Goal: Transaction & Acquisition: Purchase product/service

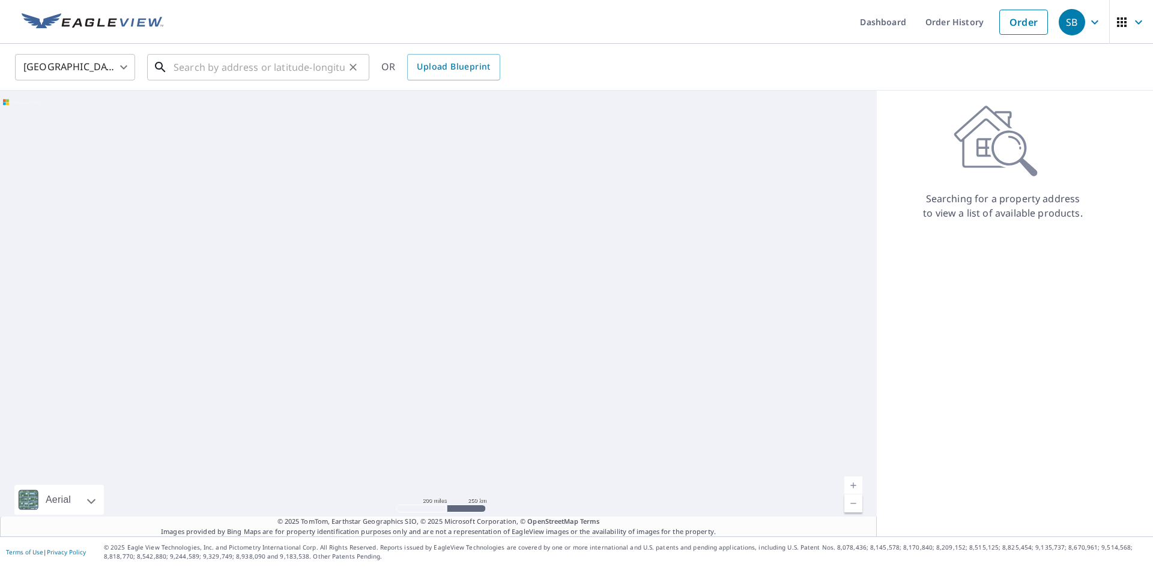
click at [220, 67] on input "text" at bounding box center [259, 67] width 171 height 34
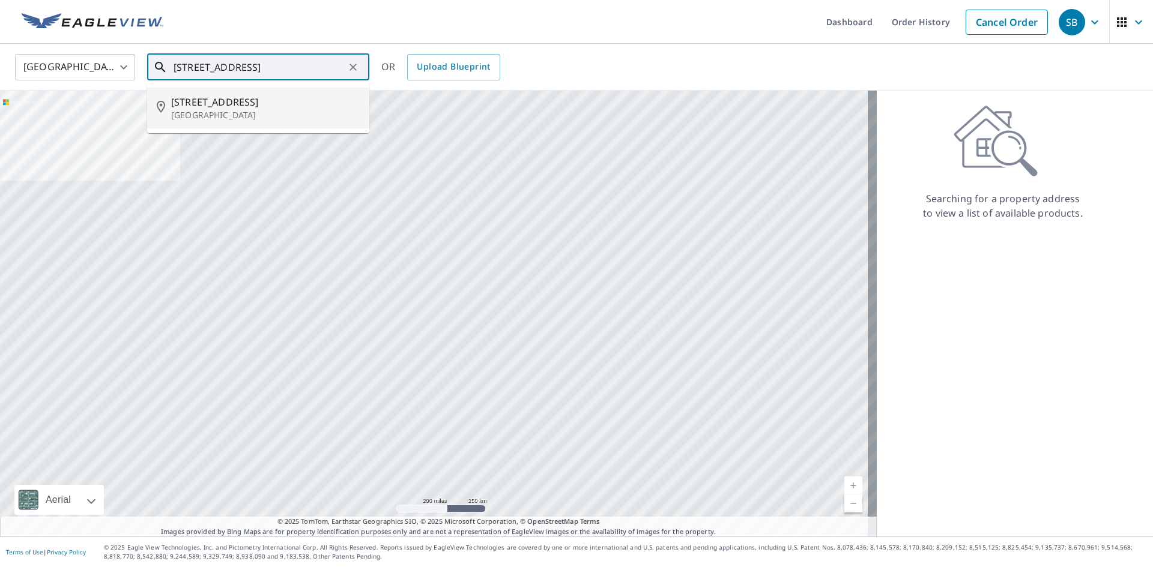
click at [213, 101] on span "[STREET_ADDRESS]" at bounding box center [265, 102] width 189 height 14
type input "[STREET_ADDRESS]"
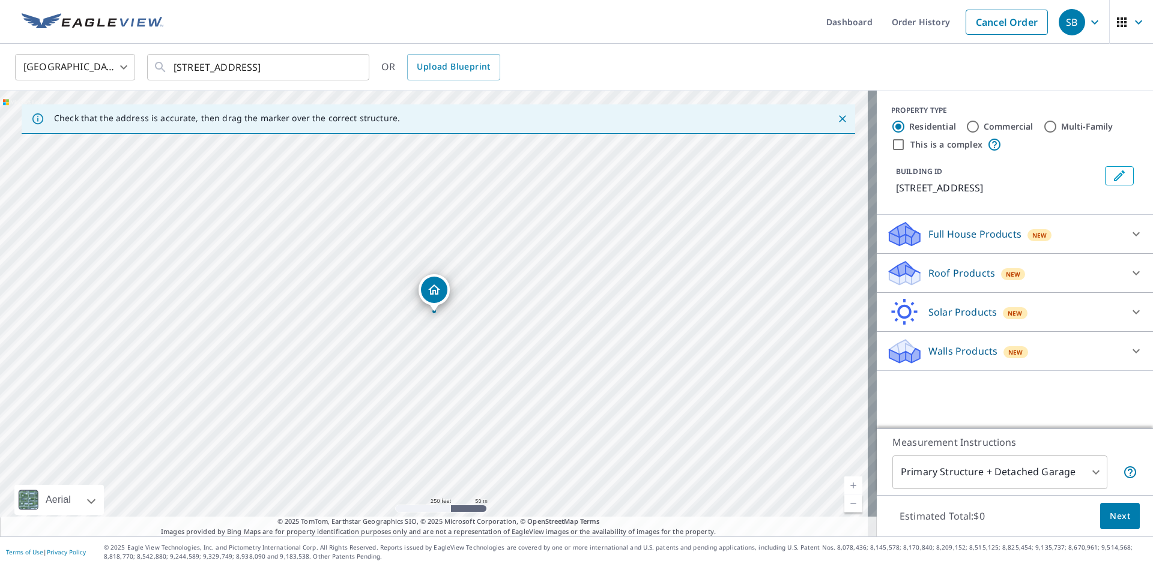
click at [1071, 480] on body "SB SB Dashboard Order History Cancel Order SB [GEOGRAPHIC_DATA] [GEOGRAPHIC_DAT…" at bounding box center [576, 283] width 1153 height 567
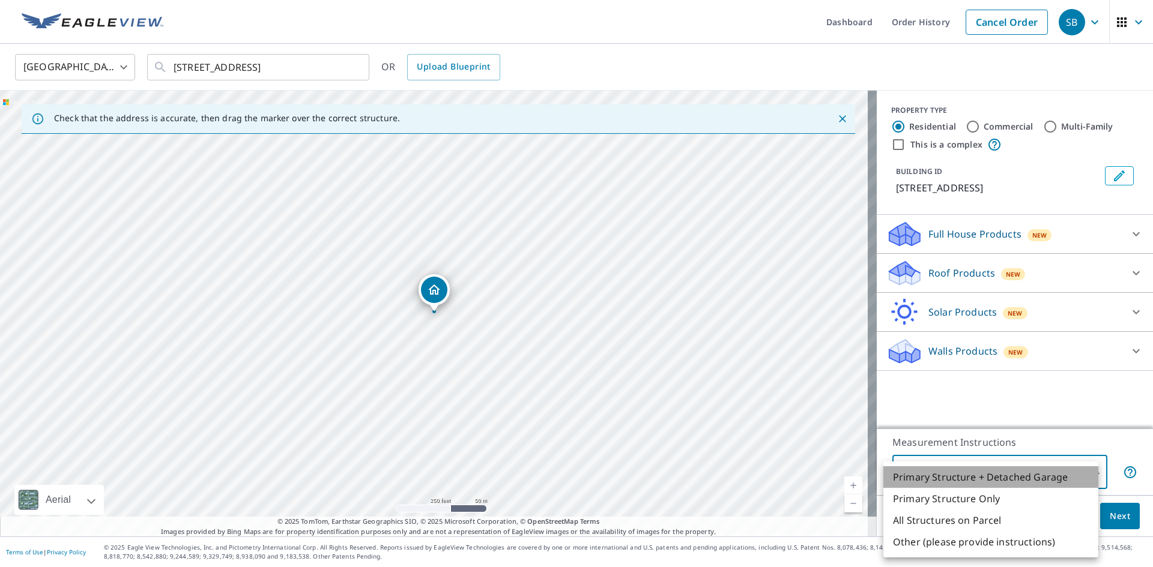
click at [1059, 474] on li "Primary Structure + Detached Garage" at bounding box center [990, 478] width 215 height 22
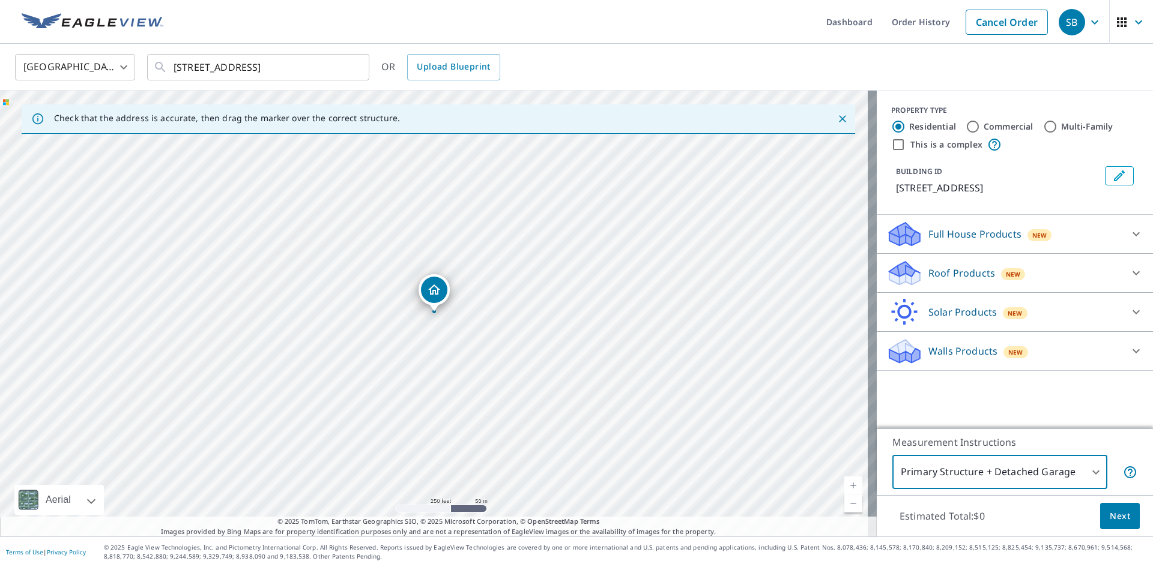
click at [1110, 518] on span "Next" at bounding box center [1120, 516] width 20 height 15
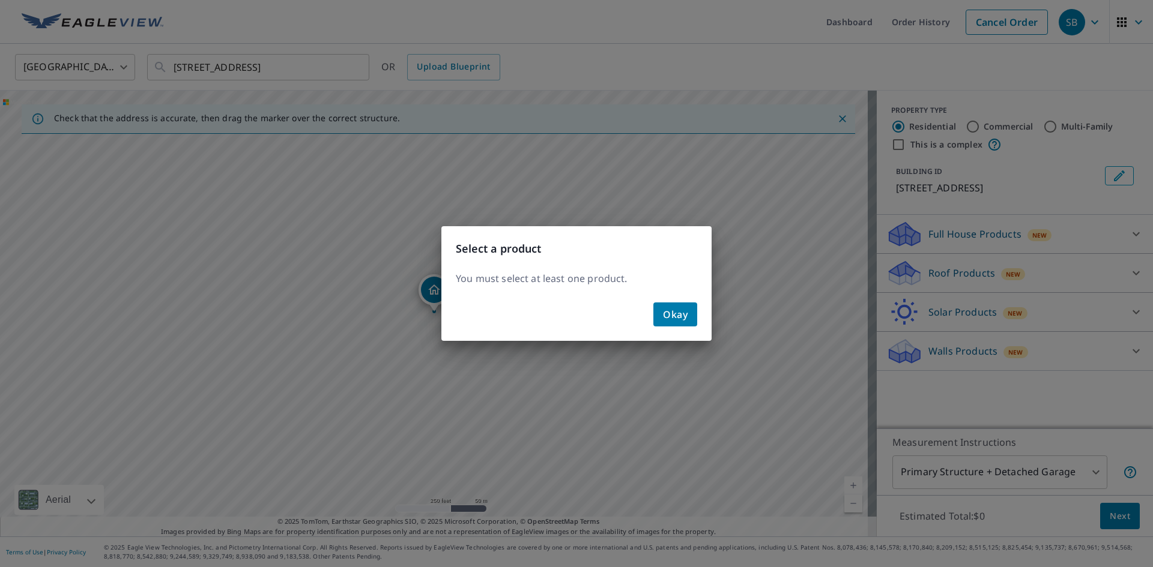
click at [683, 320] on span "Okay" at bounding box center [675, 314] width 25 height 17
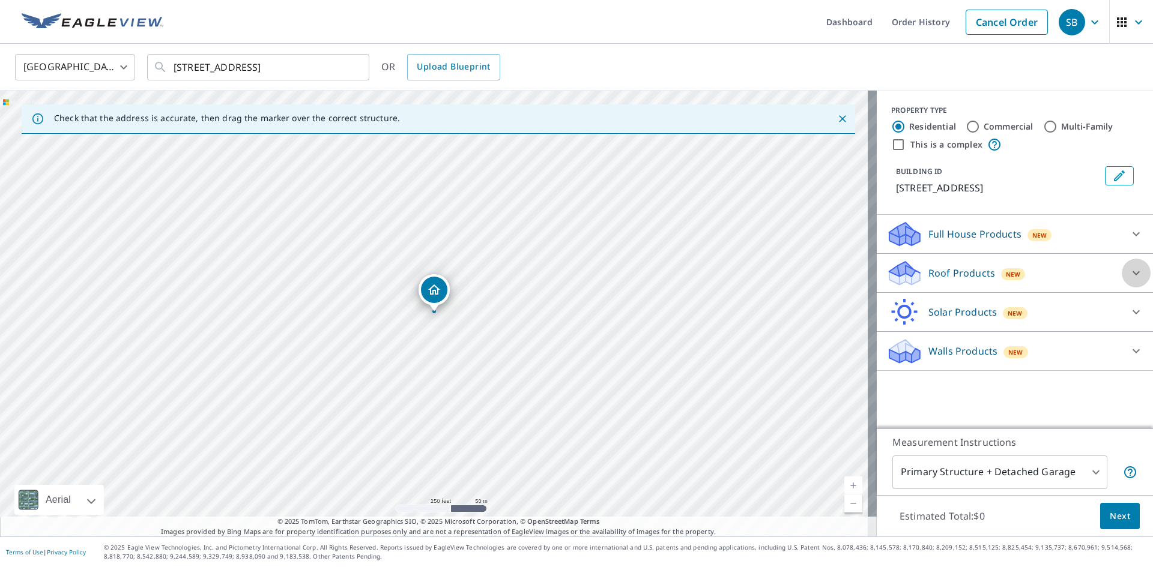
click at [1129, 275] on icon at bounding box center [1136, 273] width 14 height 14
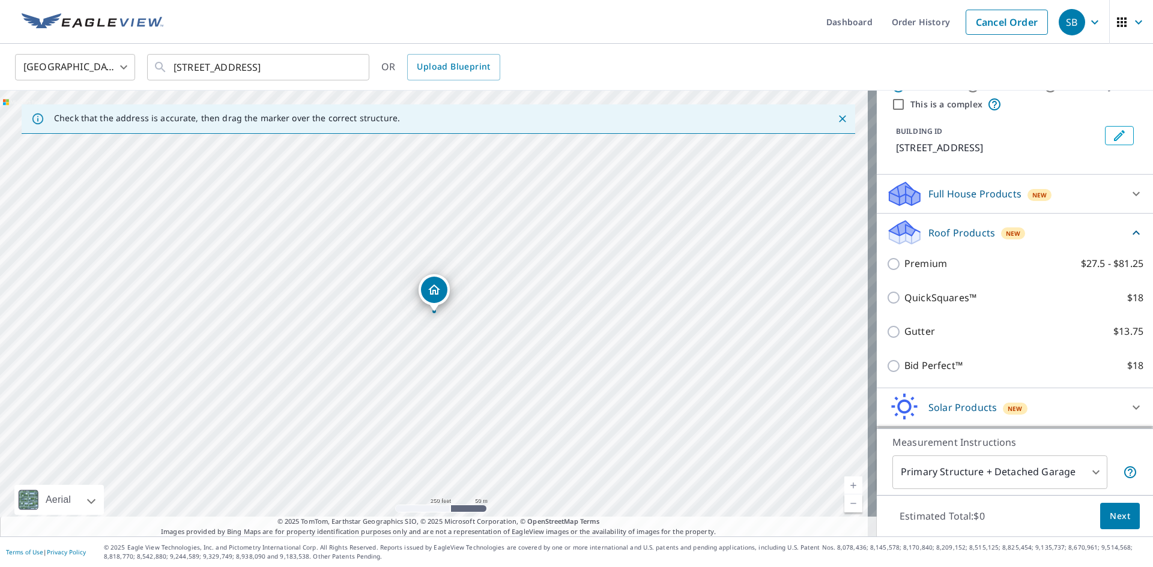
scroll to position [60, 0]
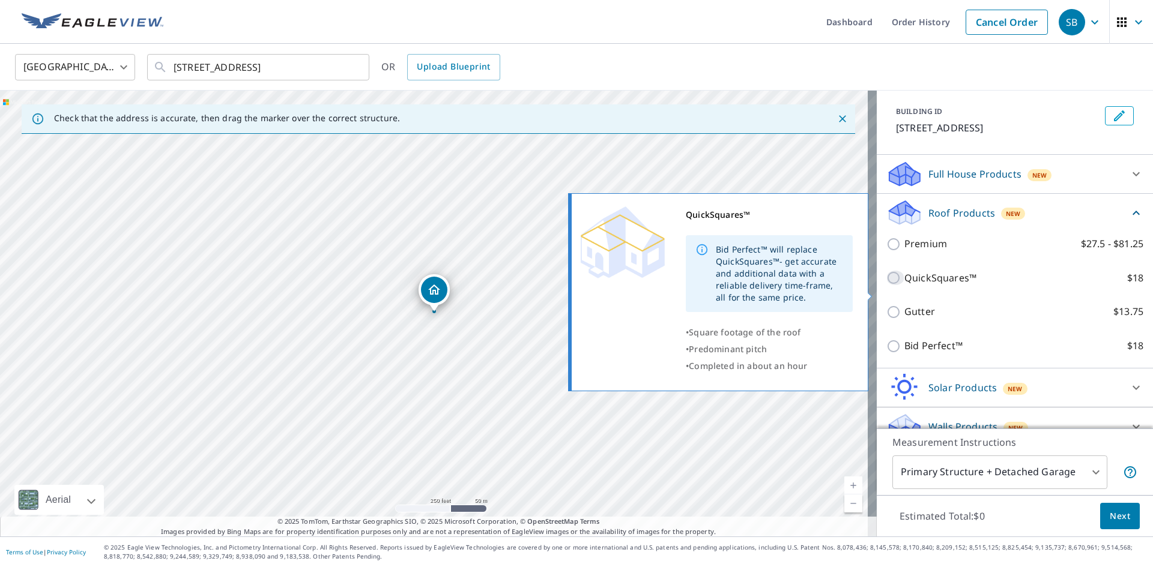
click at [886, 285] on input "QuickSquares™ $18" at bounding box center [895, 278] width 18 height 14
checkbox input "true"
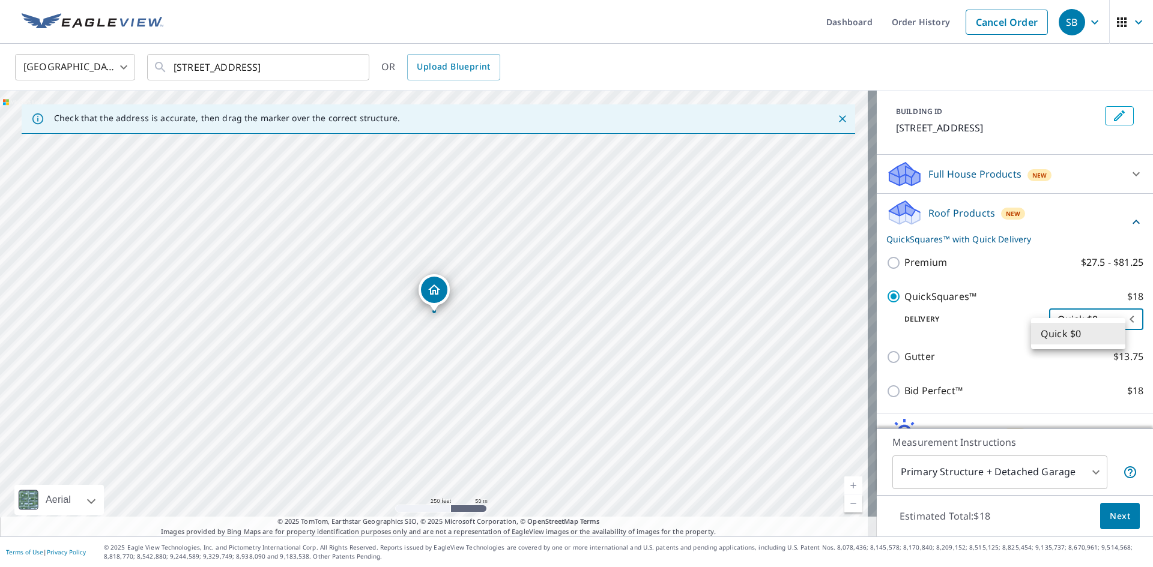
click at [1116, 335] on body "SB SB Dashboard Order History Cancel Order SB [GEOGRAPHIC_DATA] [GEOGRAPHIC_DAT…" at bounding box center [576, 283] width 1153 height 567
click at [1116, 335] on li "Quick $0" at bounding box center [1078, 334] width 94 height 22
click at [1110, 515] on span "Next" at bounding box center [1120, 516] width 20 height 15
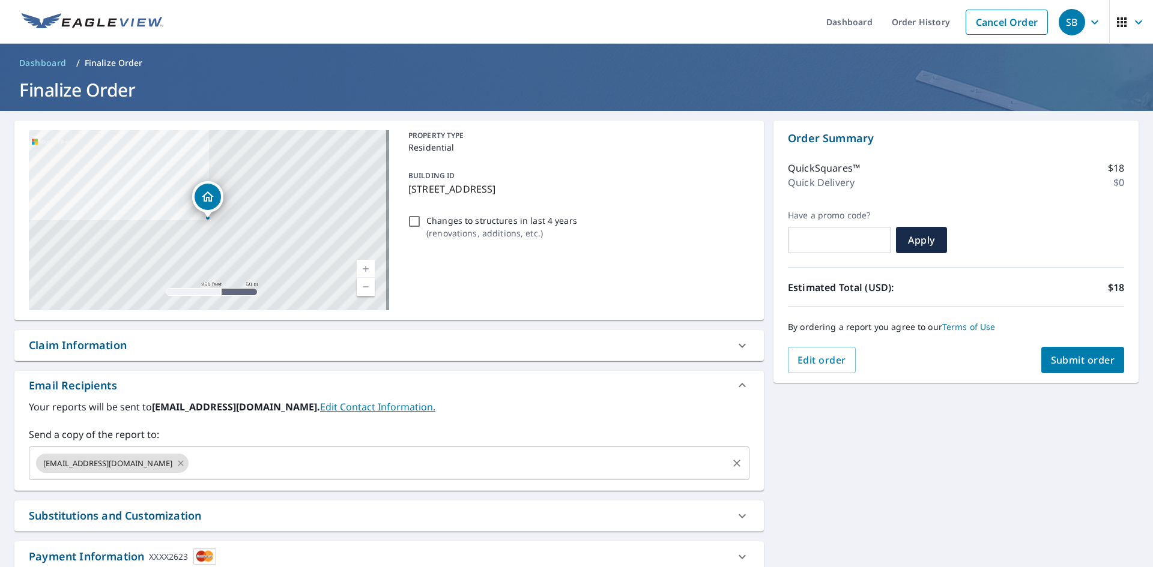
click at [186, 464] on icon at bounding box center [181, 463] width 10 height 13
click at [189, 462] on input "text" at bounding box center [380, 463] width 692 height 23
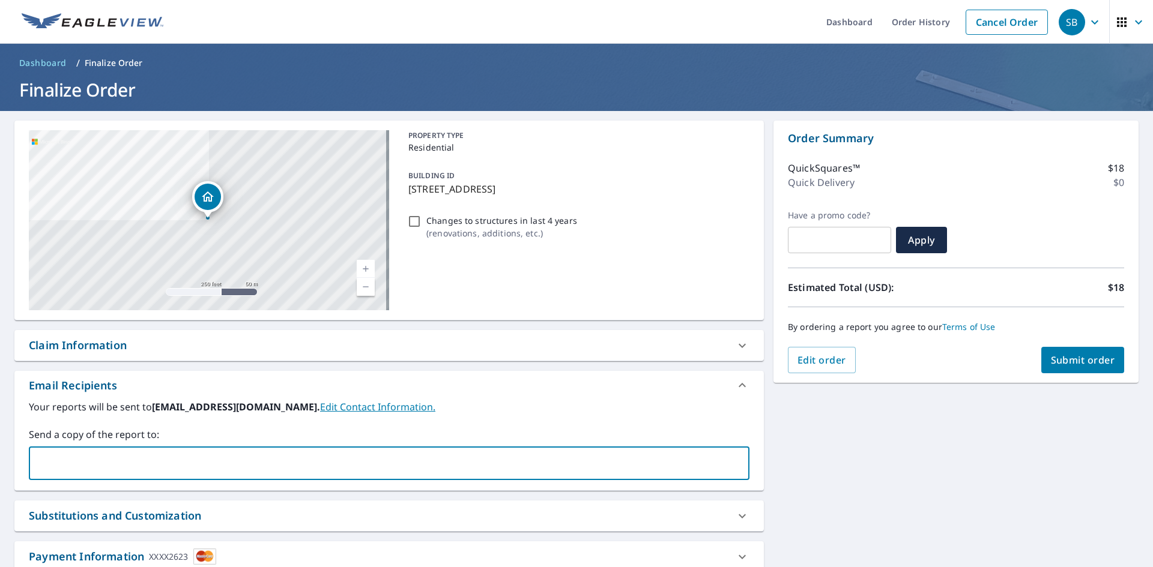
type input "[EMAIL_ADDRESS][DOMAIN_NAME]"
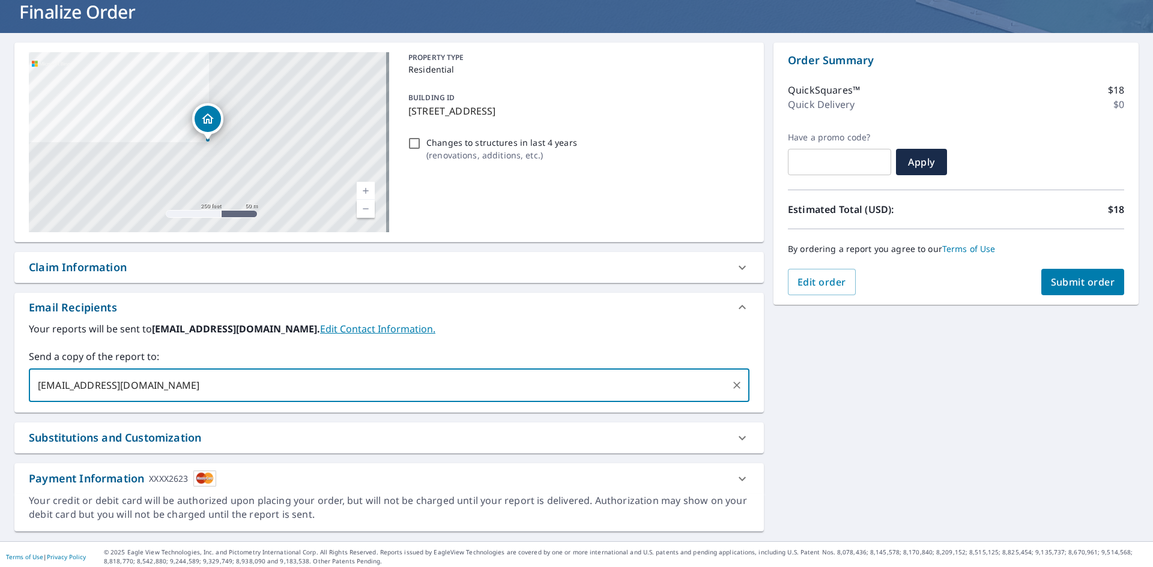
scroll to position [83, 0]
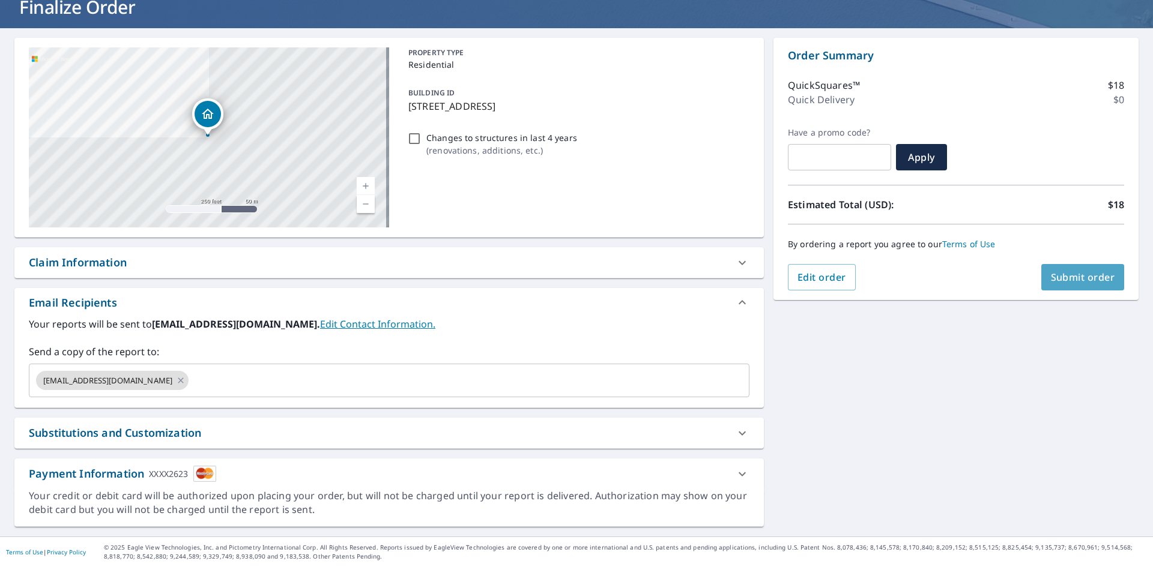
click at [1062, 279] on span "Submit order" at bounding box center [1083, 277] width 64 height 13
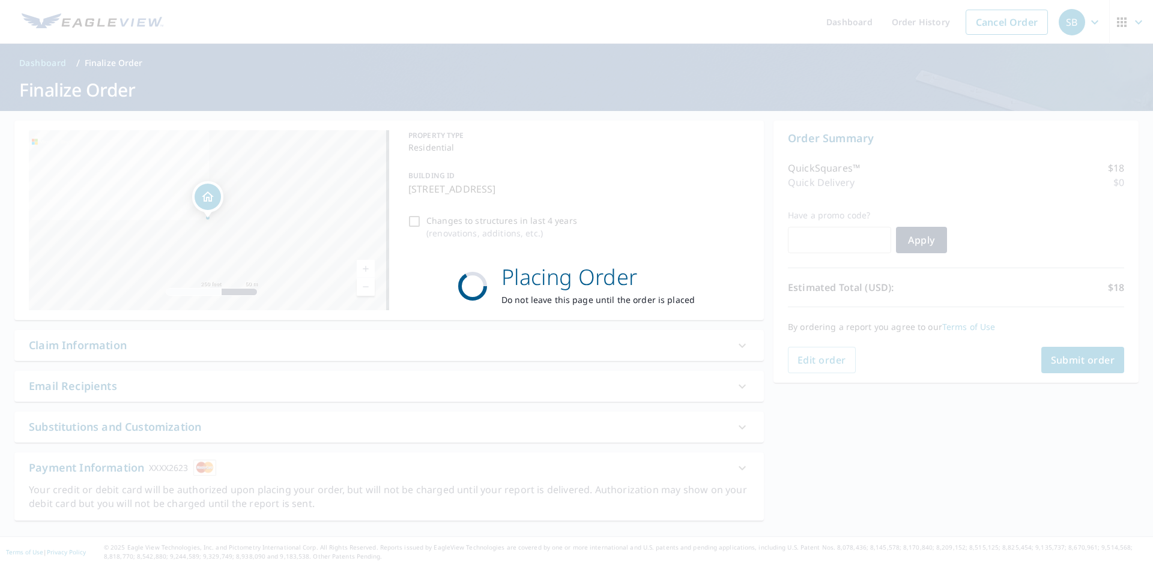
scroll to position [0, 0]
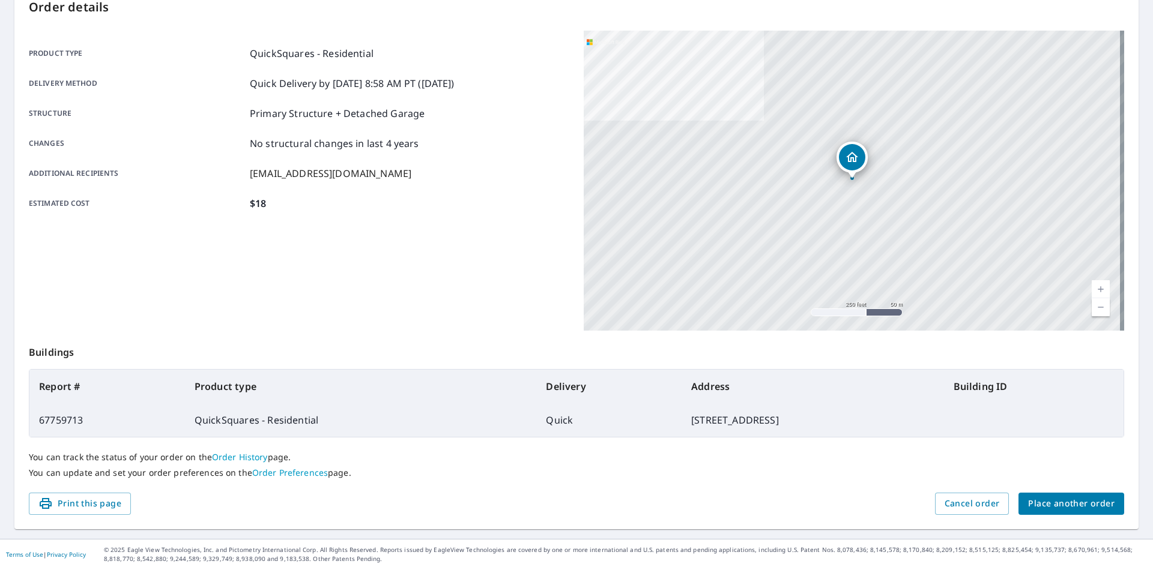
scroll to position [139, 0]
